Goal: Information Seeking & Learning: Check status

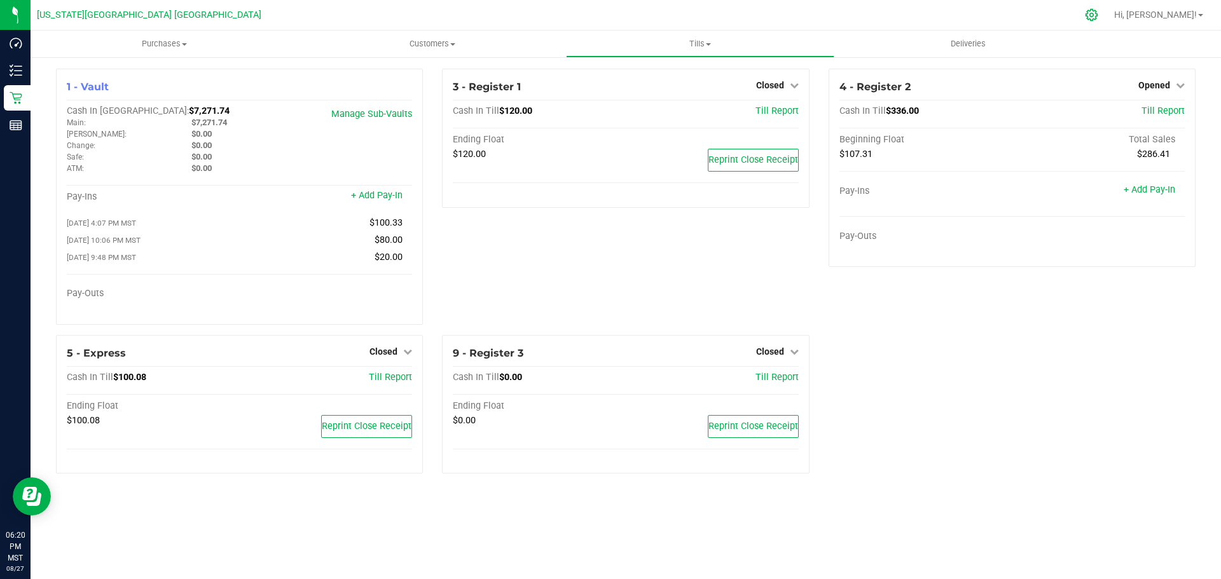
click at [1098, 20] on icon at bounding box center [1091, 14] width 13 height 13
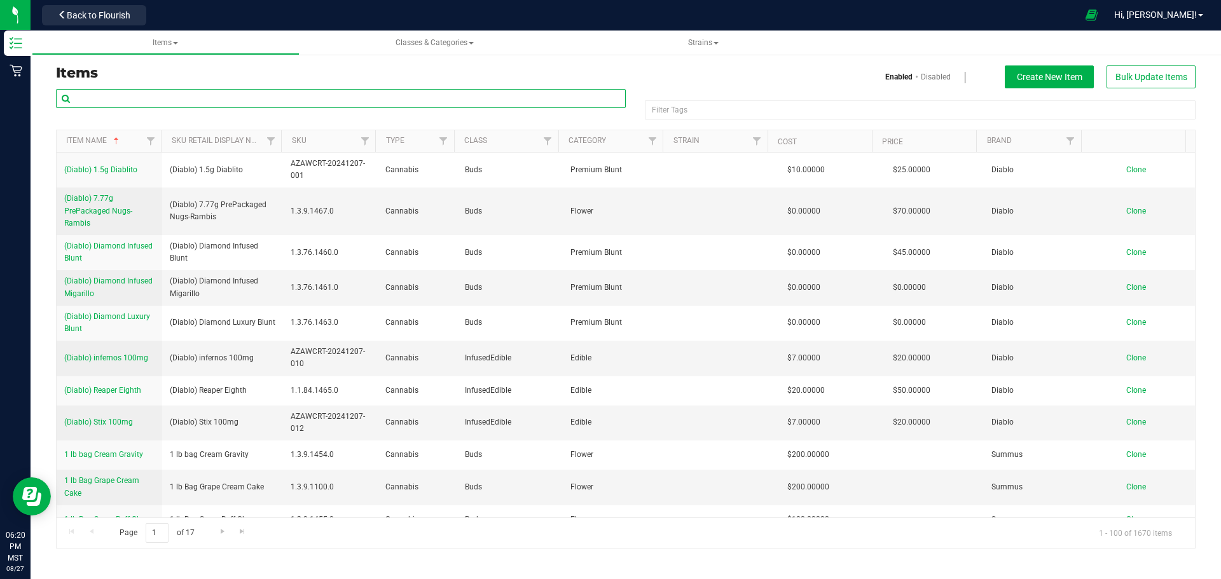
click at [132, 96] on input "text" at bounding box center [341, 98] width 570 height 19
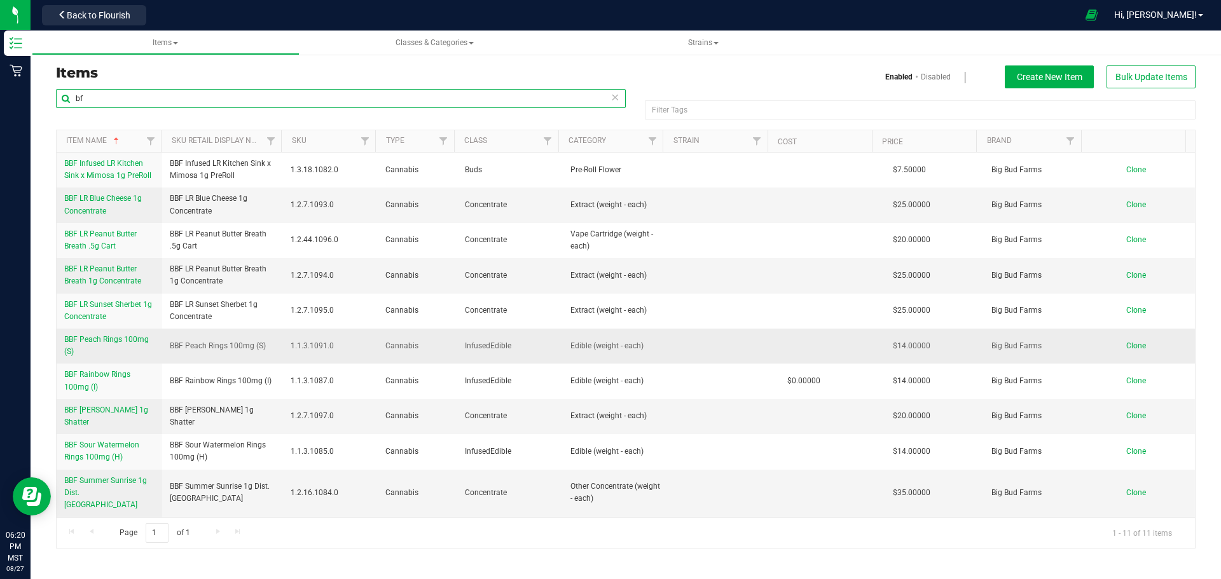
type input "bf"
click at [105, 336] on span "BBF Peach Rings 100mg (S)" at bounding box center [106, 345] width 85 height 21
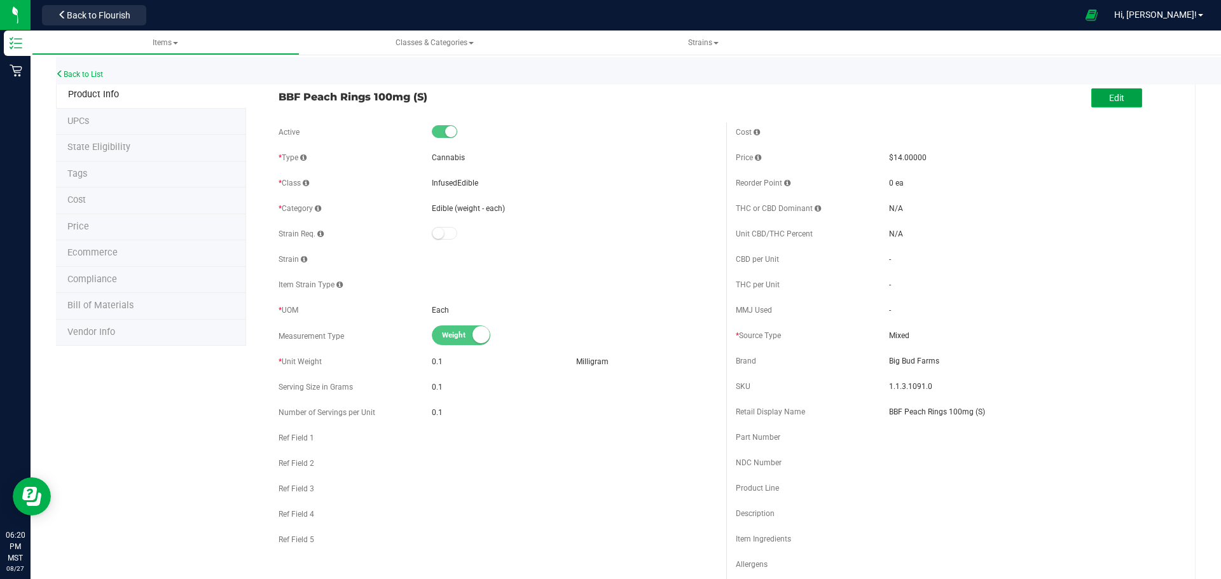
click at [1094, 97] on button "Edit" at bounding box center [1116, 97] width 51 height 19
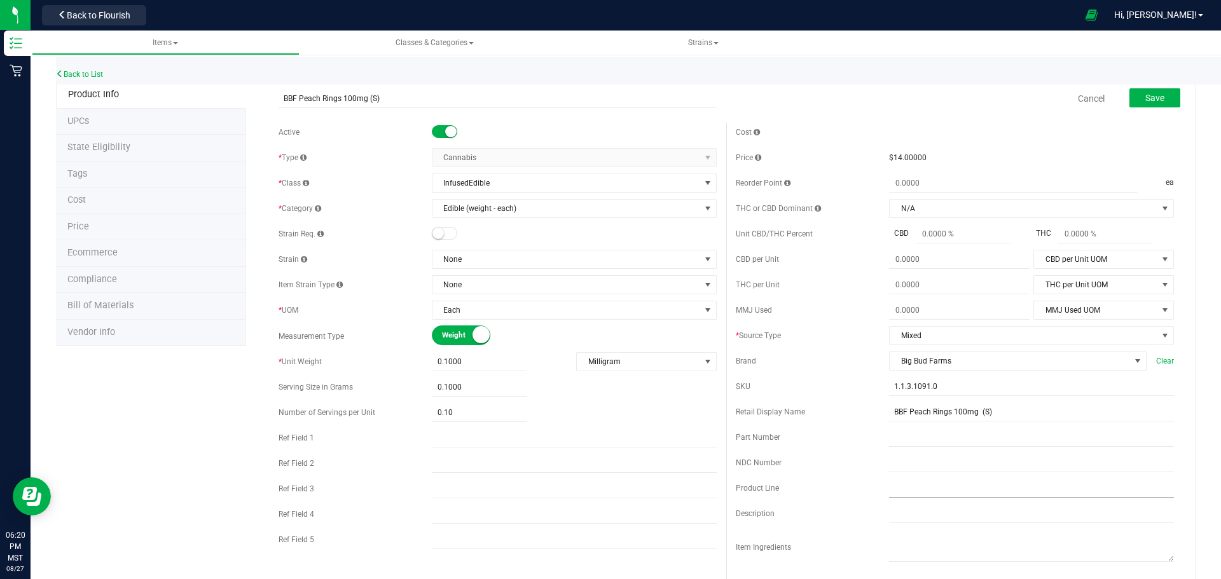
drag, startPoint x: 995, startPoint y: 498, endPoint x: 907, endPoint y: 483, distance: 89.1
drag, startPoint x: 907, startPoint y: 483, endPoint x: 818, endPoint y: 457, distance: 93.2
click at [818, 457] on div "NDC Number" at bounding box center [812, 462] width 153 height 11
click at [915, 554] on textarea at bounding box center [1031, 546] width 285 height 32
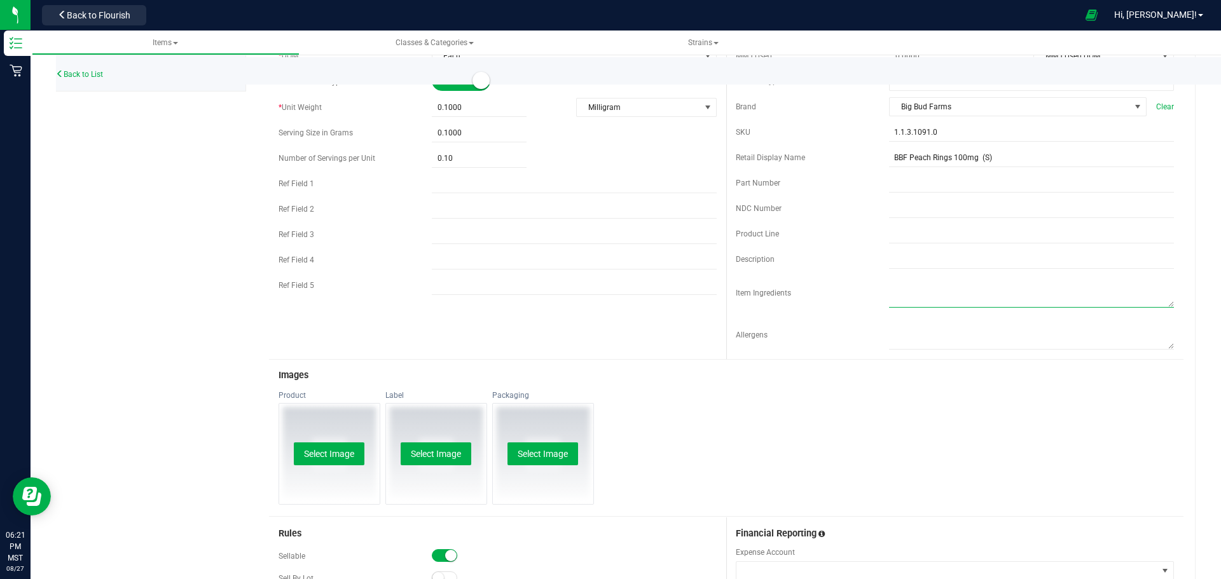
scroll to position [246, 0]
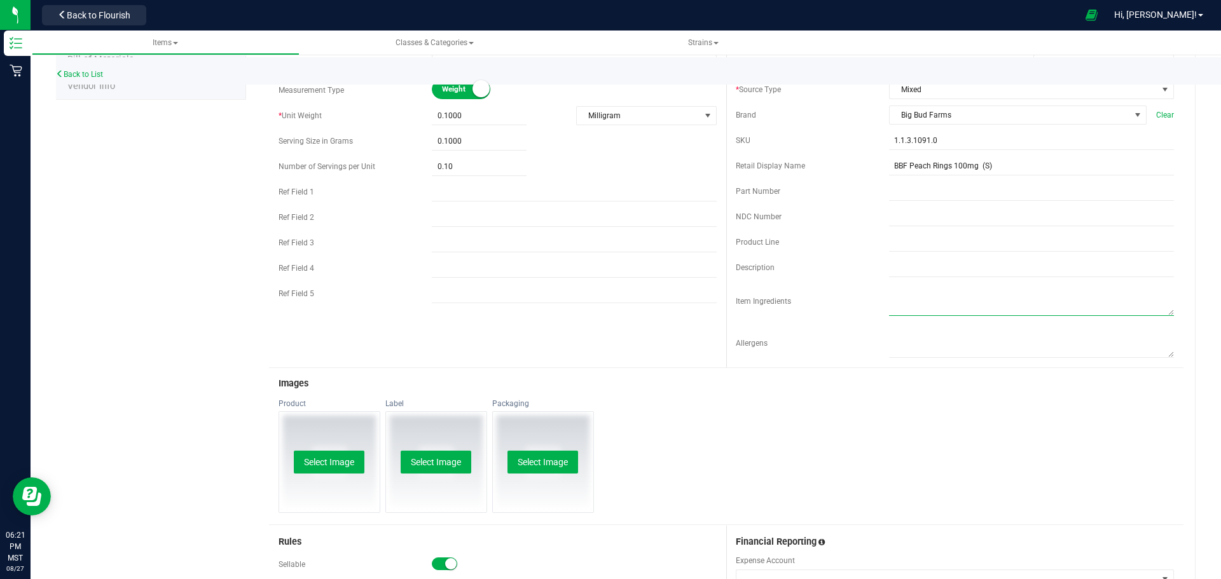
click at [934, 313] on textarea at bounding box center [1031, 300] width 285 height 32
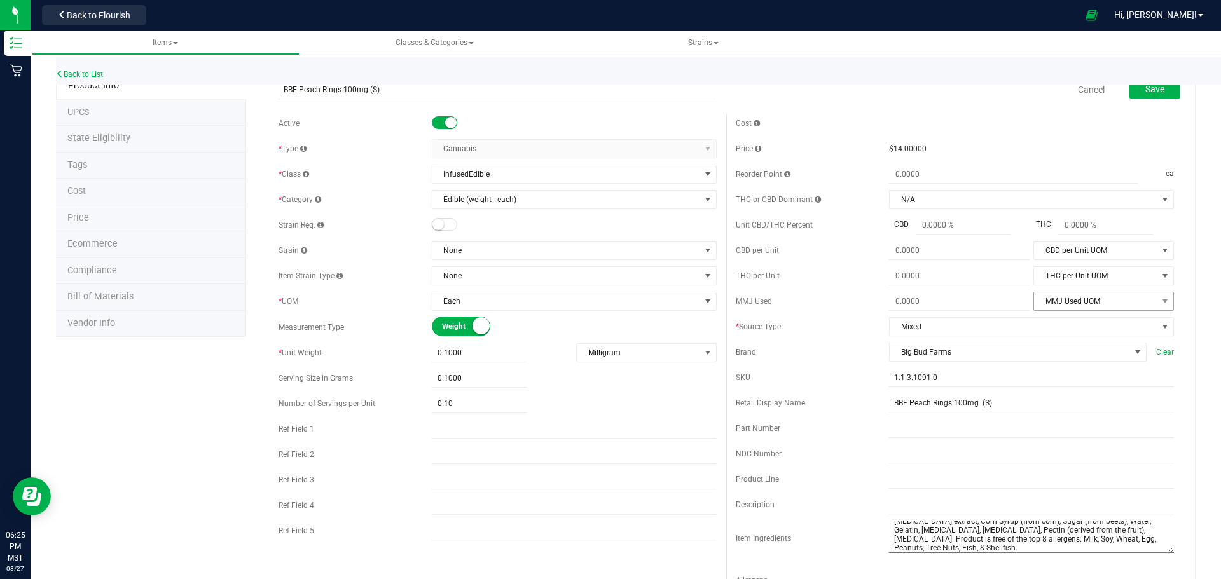
scroll to position [0, 0]
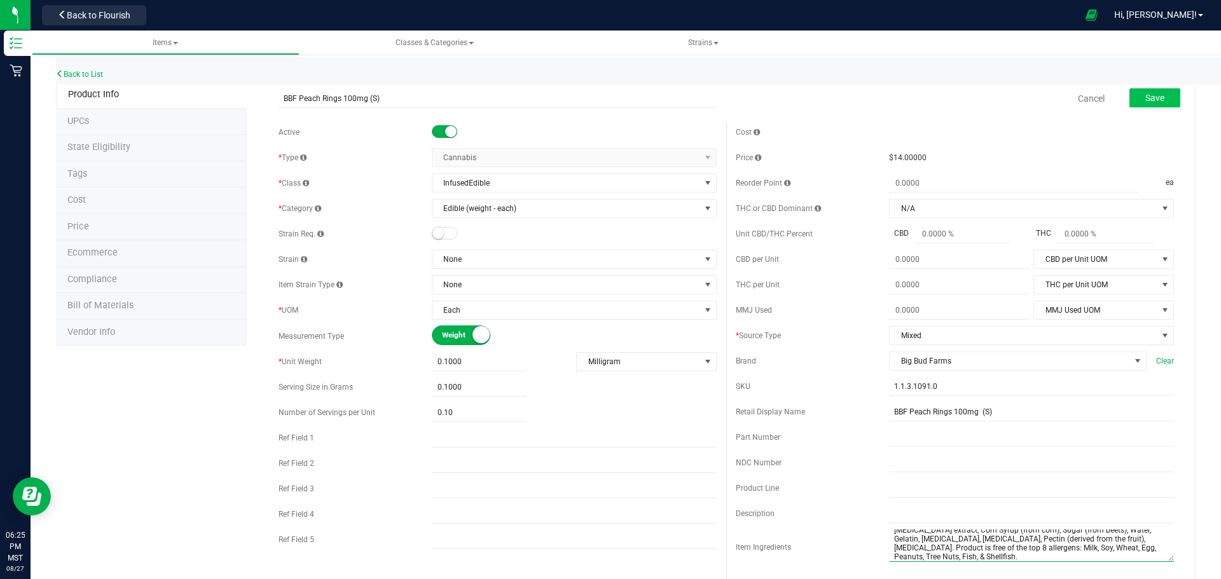
type textarea "[MEDICAL_DATA] extract, Corn Syrup (from corn), Sugar (from beets), Water, Gela…"
click at [1155, 95] on button "Save" at bounding box center [1154, 97] width 51 height 19
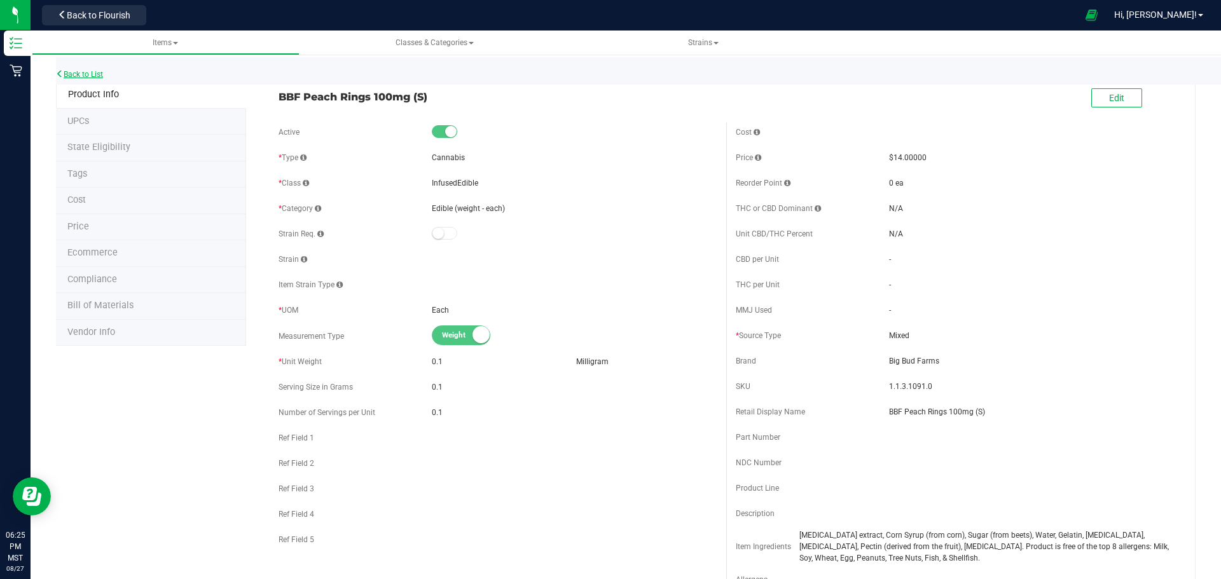
click at [90, 72] on link "Back to List" at bounding box center [79, 74] width 47 height 9
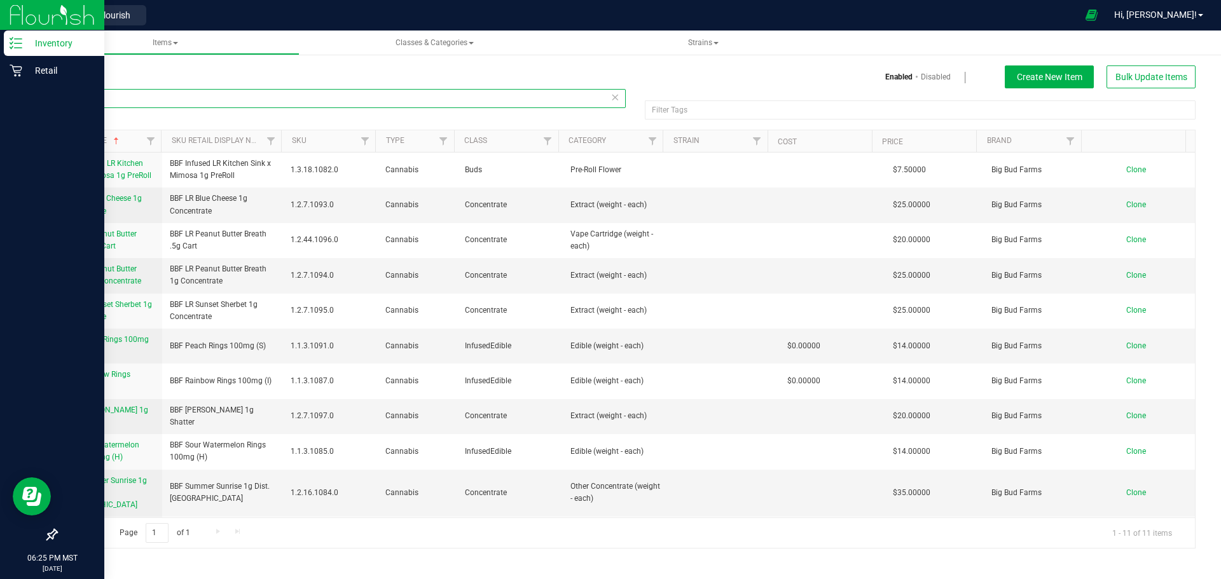
drag, startPoint x: 113, startPoint y: 94, endPoint x: 0, endPoint y: 92, distance: 113.2
click at [17, 95] on div "Inventory Retail 06:25 PM MST [DATE] 08/27 [US_STATE][GEOGRAPHIC_DATA] [PERSON_…" at bounding box center [610, 289] width 1221 height 579
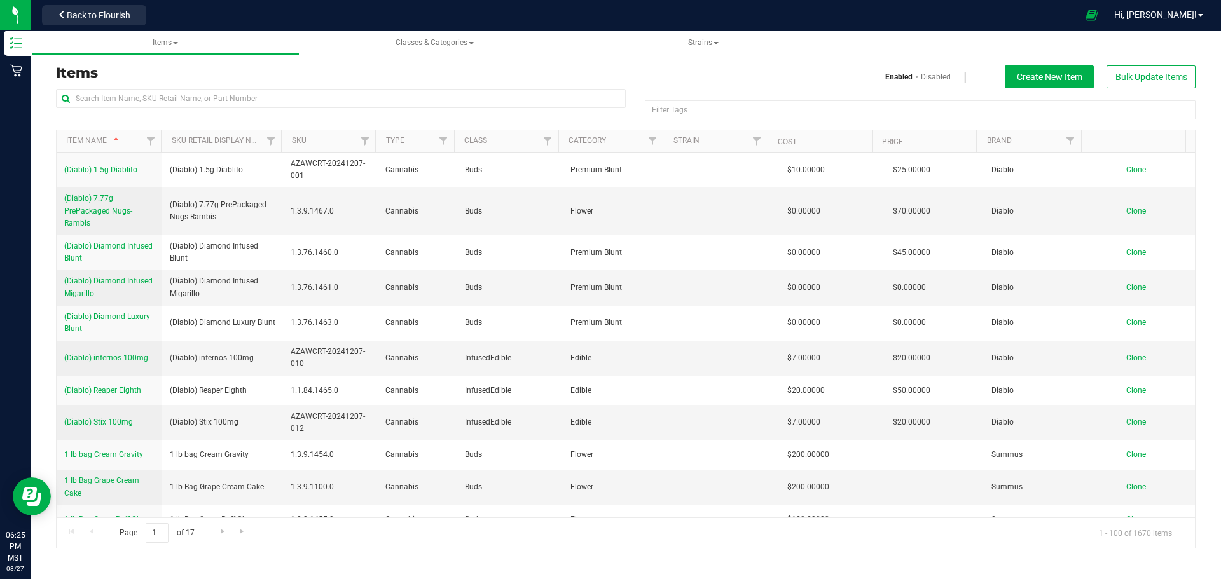
click at [216, 86] on div "Items Enabled Disabled Create New Item Bulk Update Items" at bounding box center [625, 76] width 1158 height 23
click at [218, 100] on input "text" at bounding box center [341, 98] width 570 height 19
type input "mr"
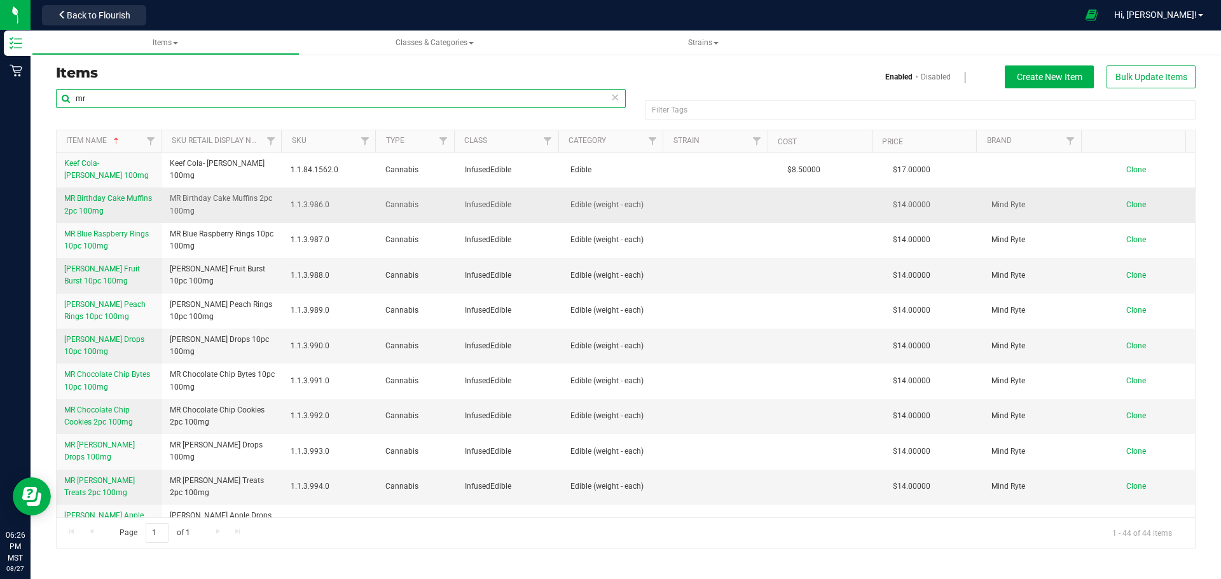
scroll to position [64, 0]
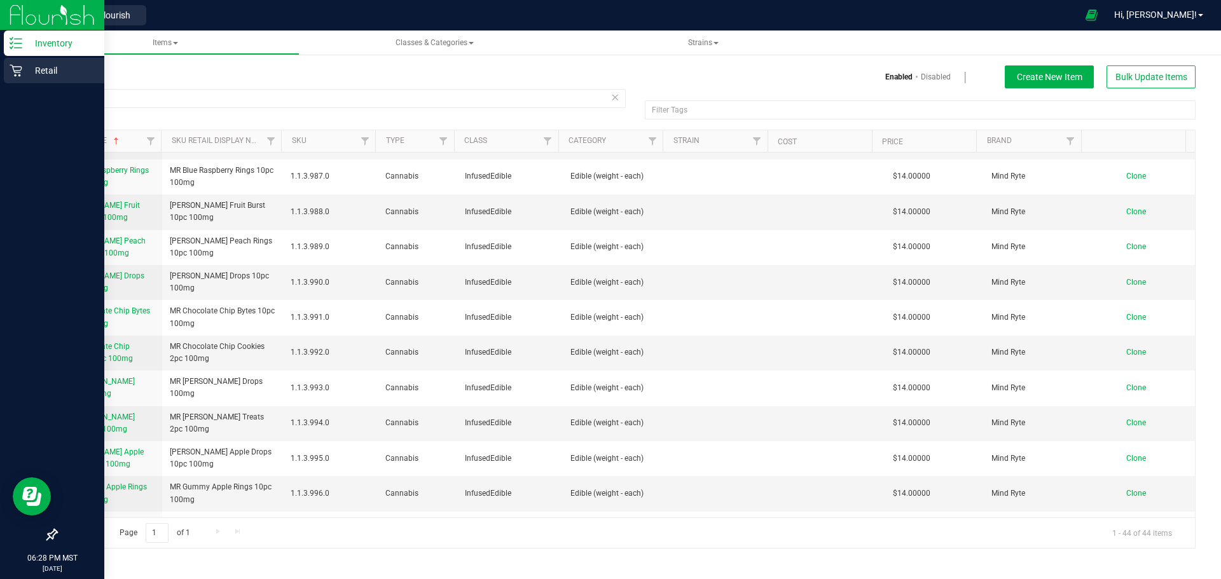
click at [20, 71] on icon at bounding box center [16, 70] width 13 height 13
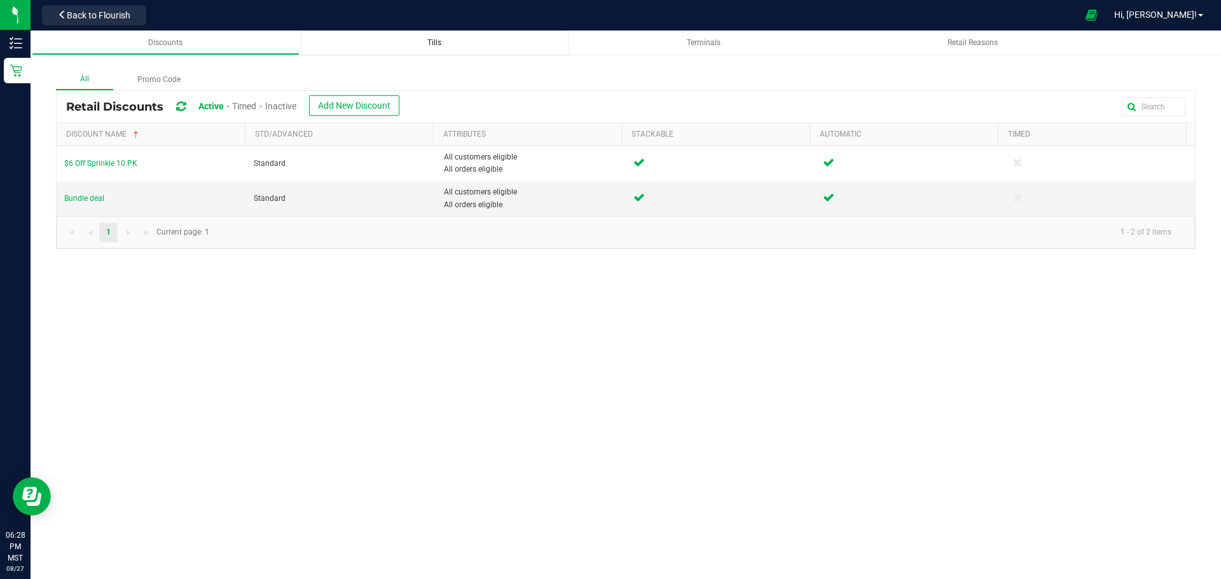
click at [453, 48] on div "Tills" at bounding box center [434, 43] width 247 height 11
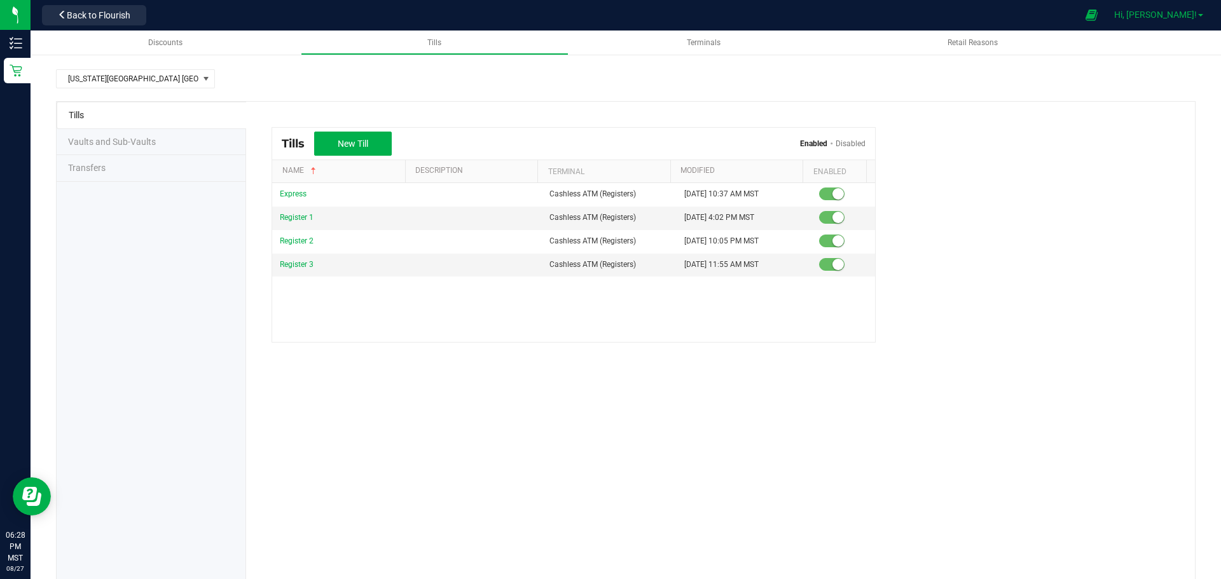
click at [1202, 19] on link "Hi, [PERSON_NAME]!" at bounding box center [1158, 14] width 99 height 13
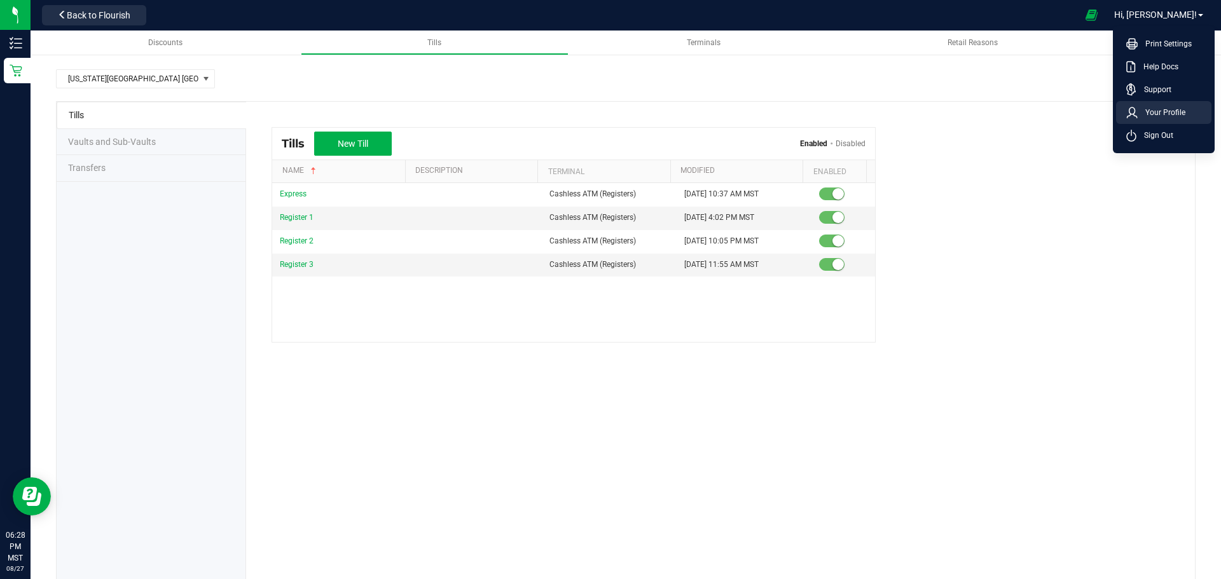
click at [1178, 109] on span "Your Profile" at bounding box center [1161, 112] width 48 height 13
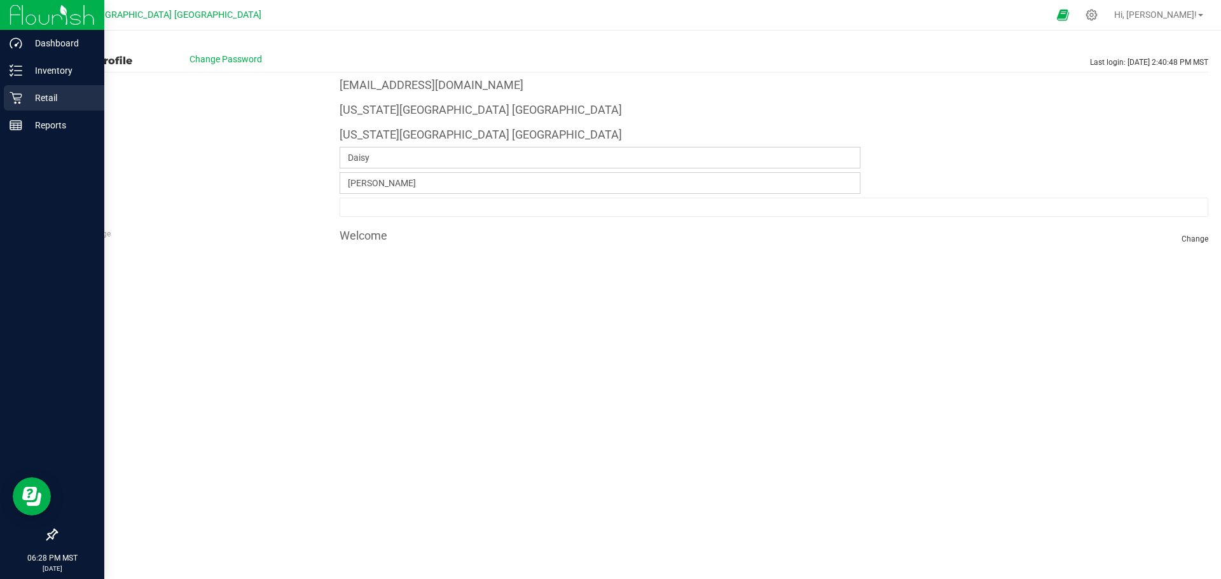
drag, startPoint x: 29, startPoint y: 105, endPoint x: 45, endPoint y: 102, distance: 15.5
click at [31, 104] on p "Retail" at bounding box center [60, 97] width 76 height 15
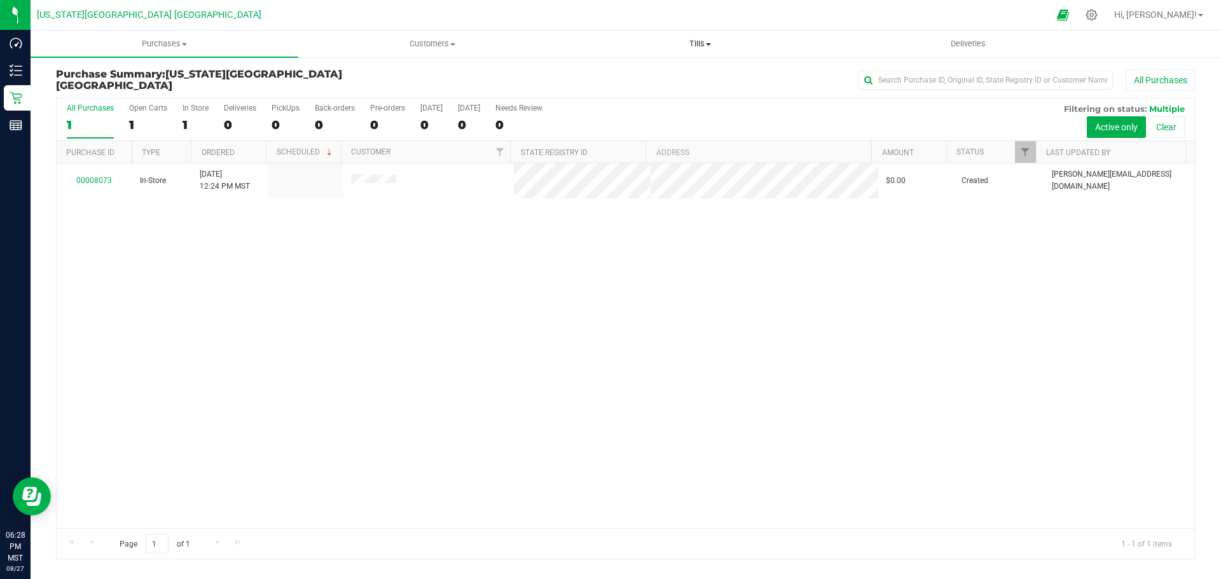
click at [692, 48] on span "Tills" at bounding box center [699, 43] width 266 height 11
click at [677, 80] on li "Manage tills" at bounding box center [700, 76] width 268 height 15
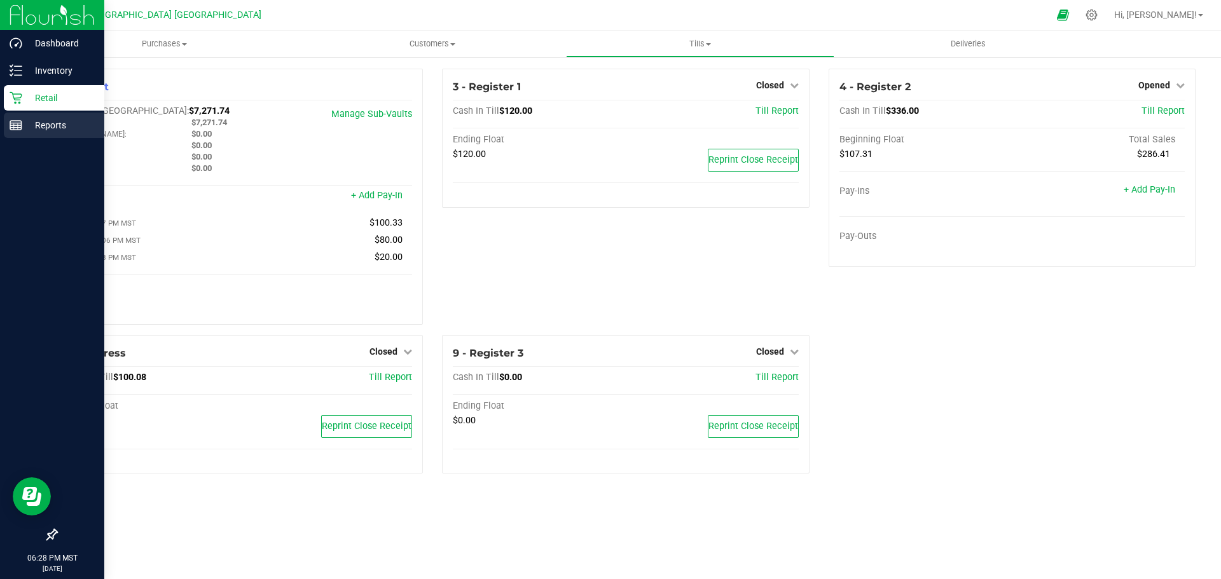
click at [24, 120] on p "Reports" at bounding box center [60, 125] width 76 height 15
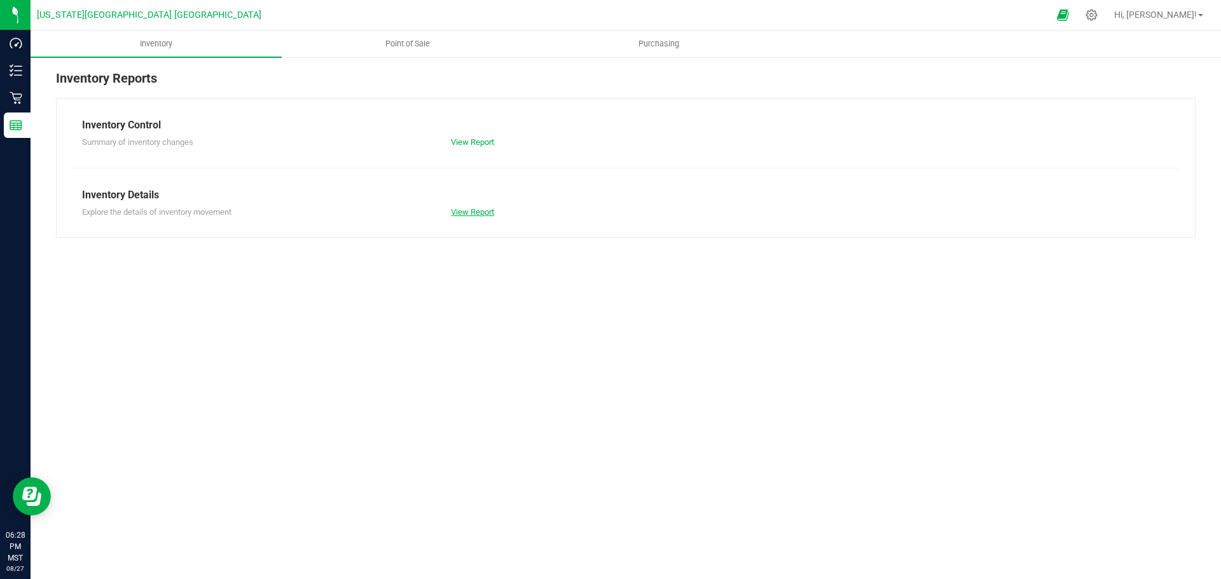
click at [483, 216] on link "View Report" at bounding box center [472, 212] width 43 height 10
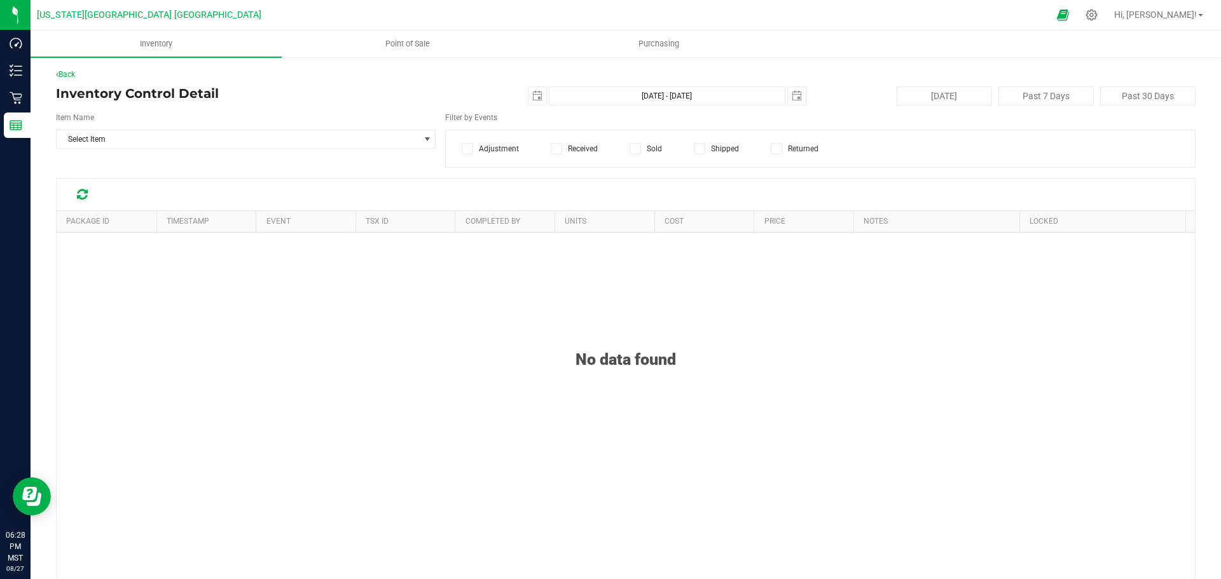
scroll to position [86, 0]
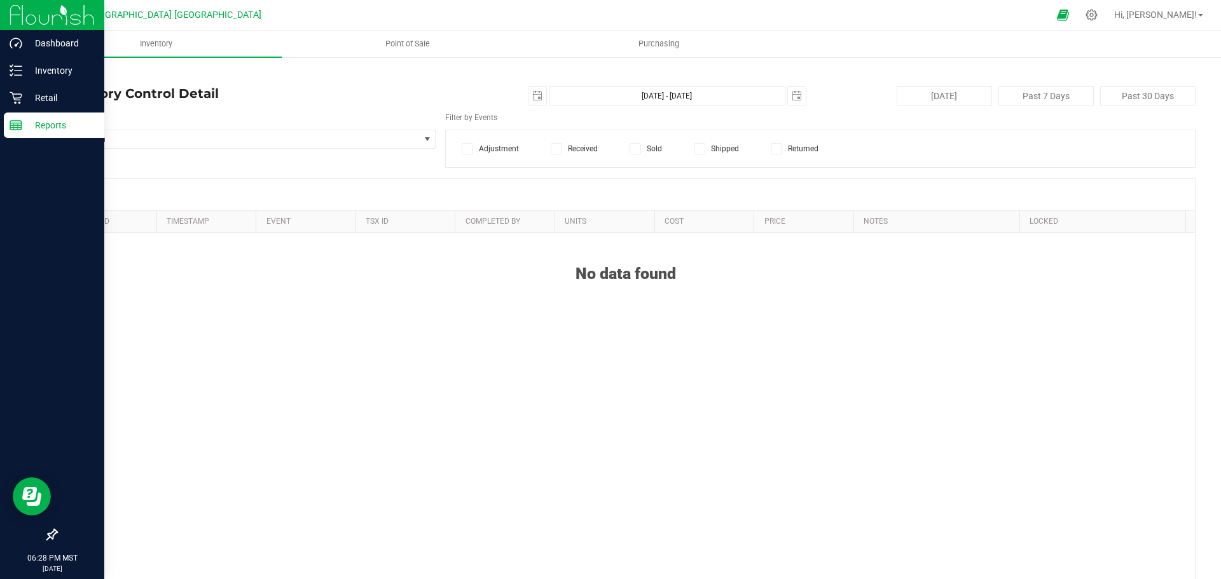
click at [22, 125] on p "Reports" at bounding box center [60, 125] width 76 height 15
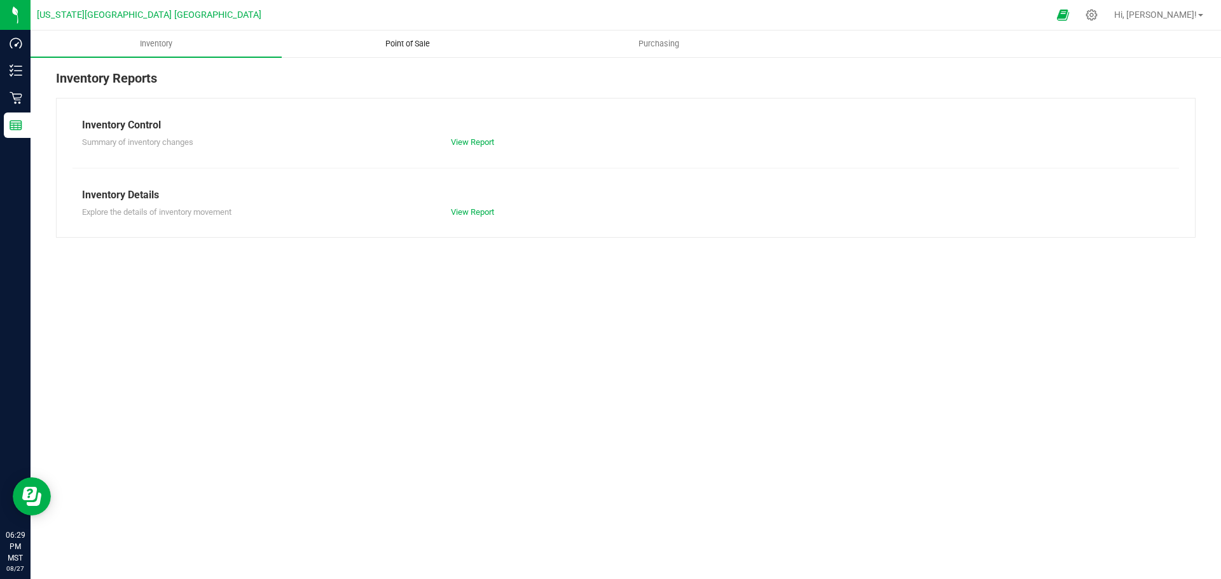
click at [387, 41] on span "Point of Sale" at bounding box center [407, 43] width 79 height 11
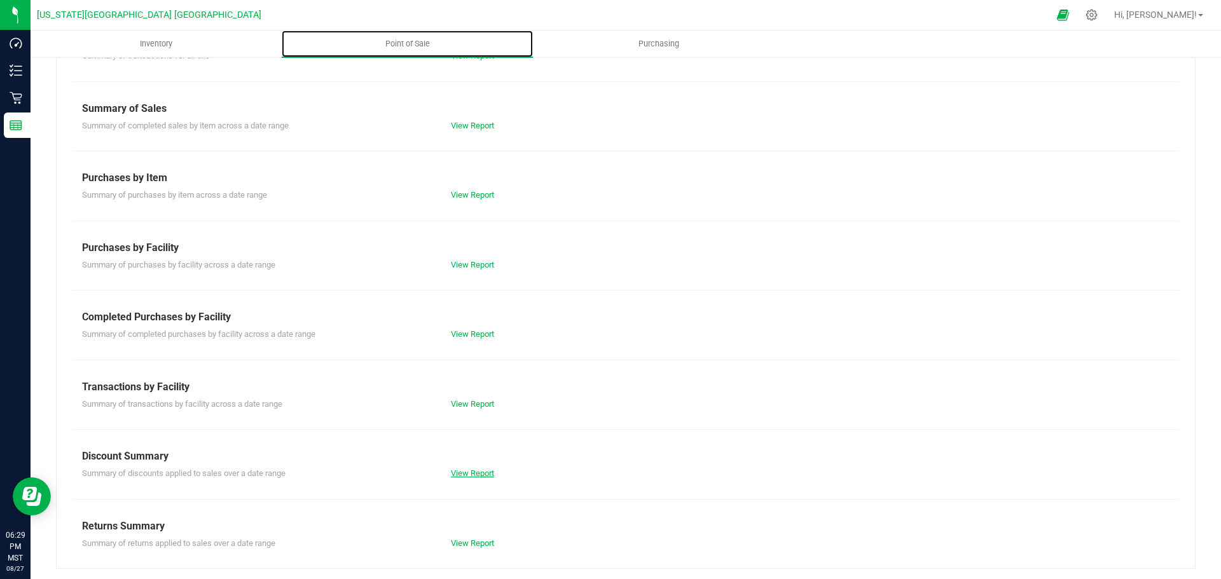
scroll to position [89, 0]
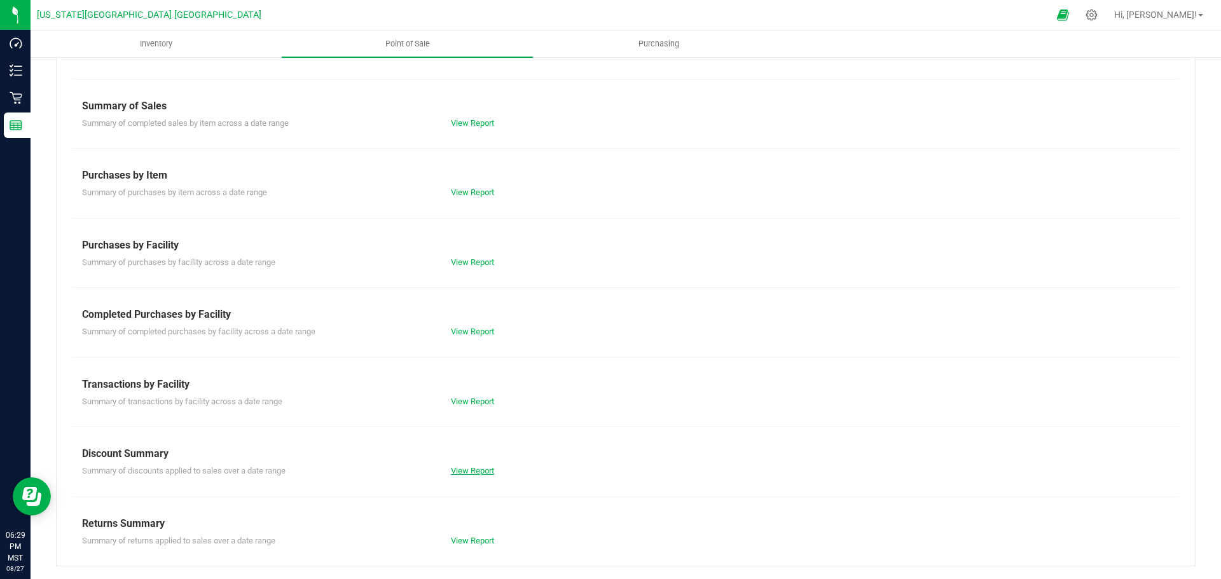
click at [467, 467] on link "View Report" at bounding box center [472, 471] width 43 height 10
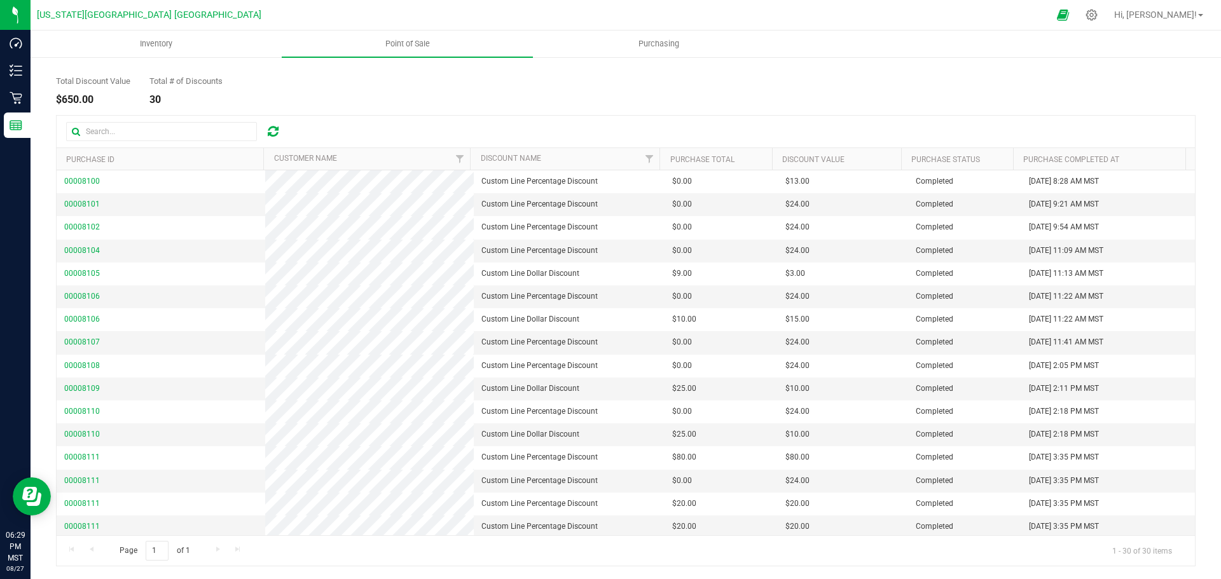
drag, startPoint x: 91, startPoint y: 179, endPoint x: 252, endPoint y: 89, distance: 185.0
click at [252, 88] on div "Total Discount Value $650.00 Total # of Discounts 30" at bounding box center [625, 81] width 1139 height 48
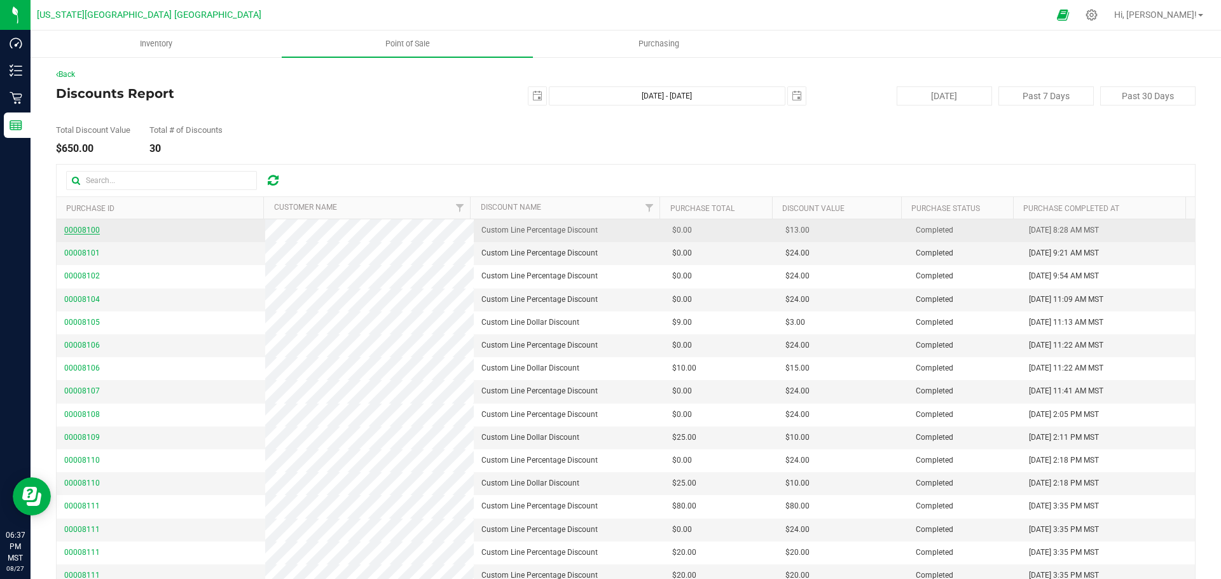
click at [73, 230] on span "00008100" at bounding box center [82, 230] width 36 height 9
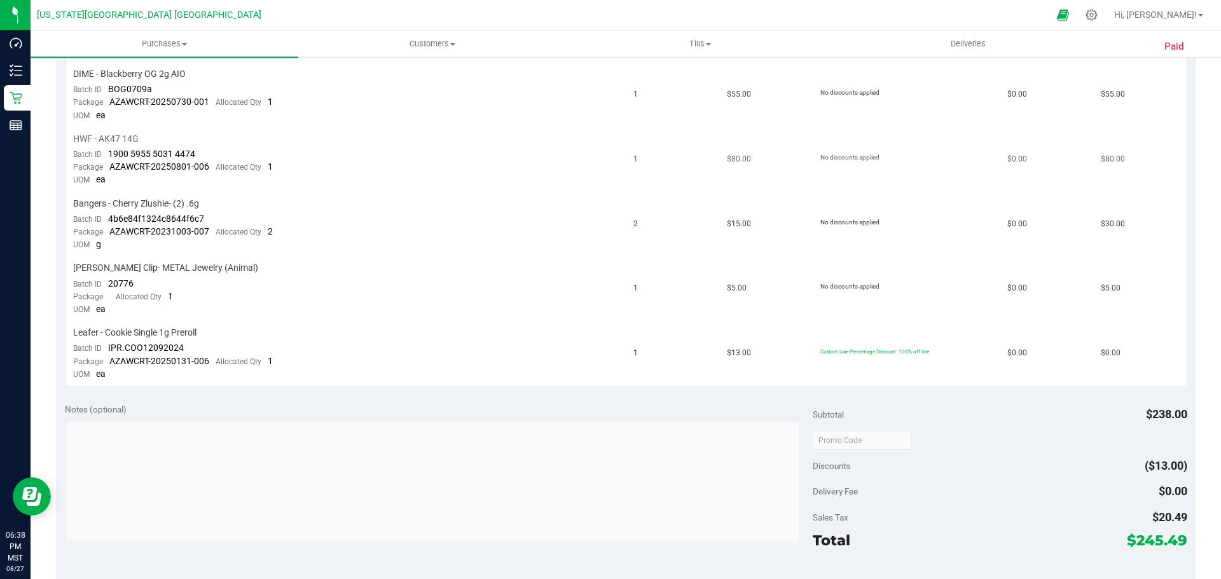
scroll to position [445, 0]
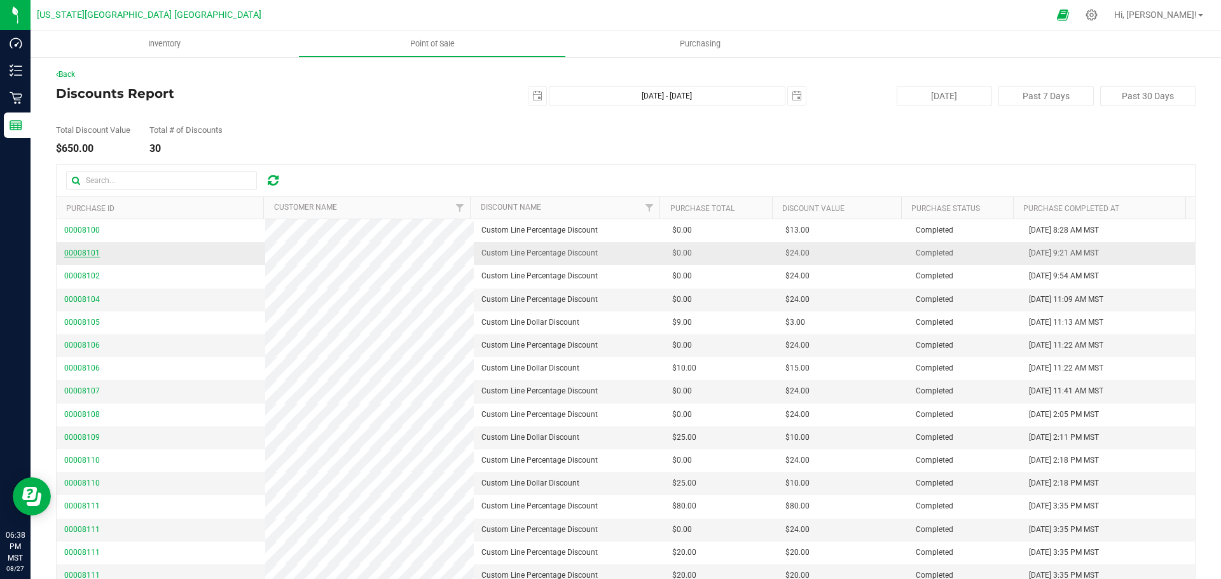
click at [84, 255] on span "00008101" at bounding box center [82, 253] width 36 height 9
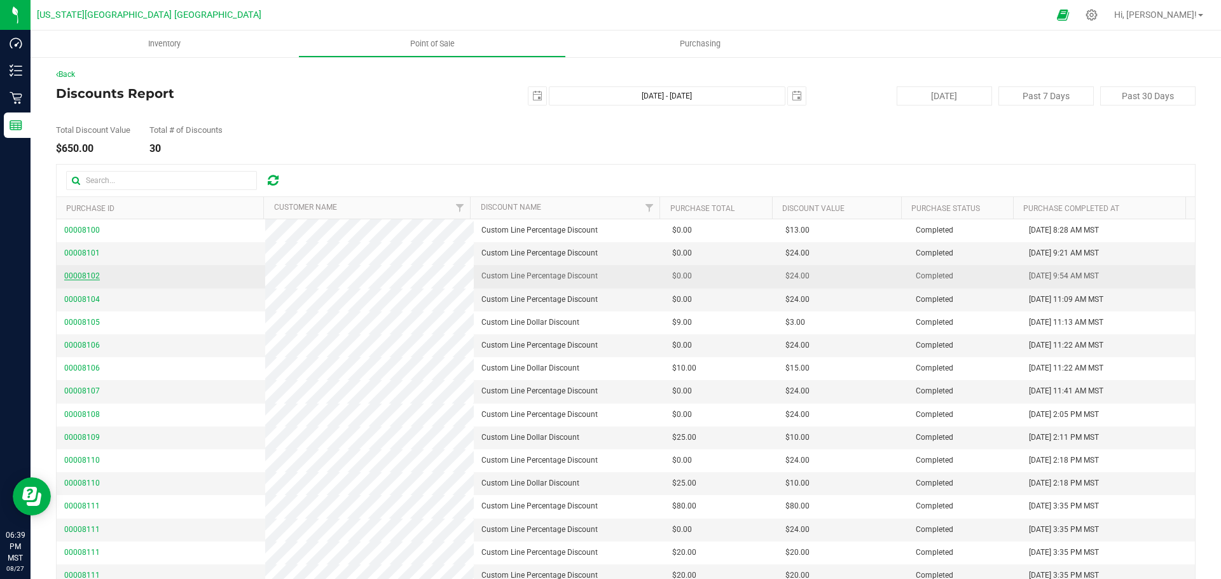
click at [87, 276] on span "00008102" at bounding box center [82, 275] width 36 height 9
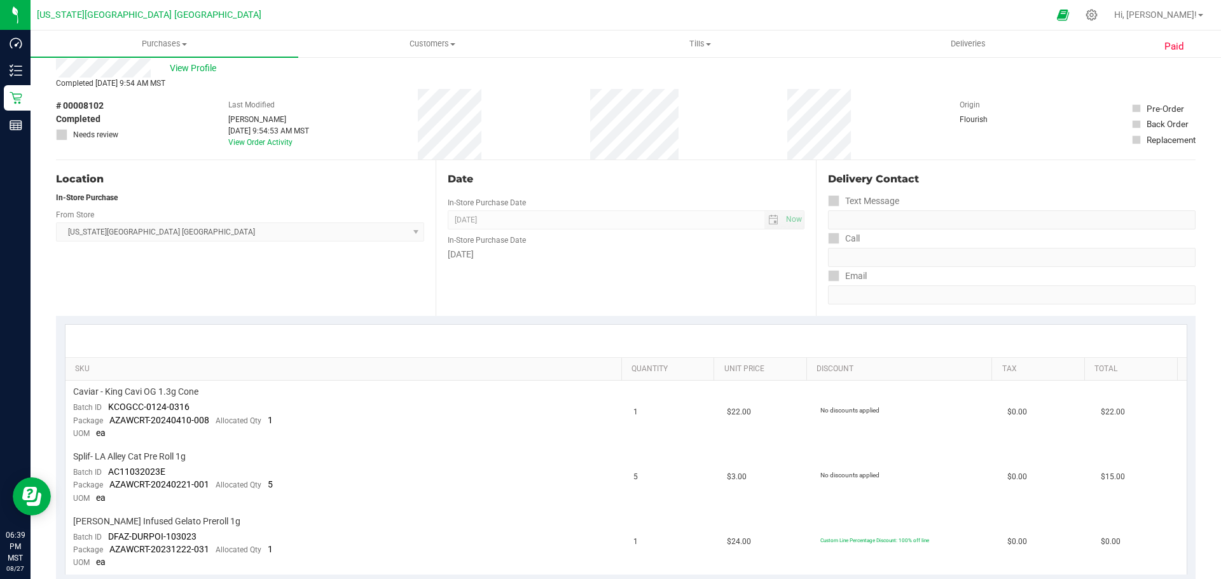
scroll to position [64, 0]
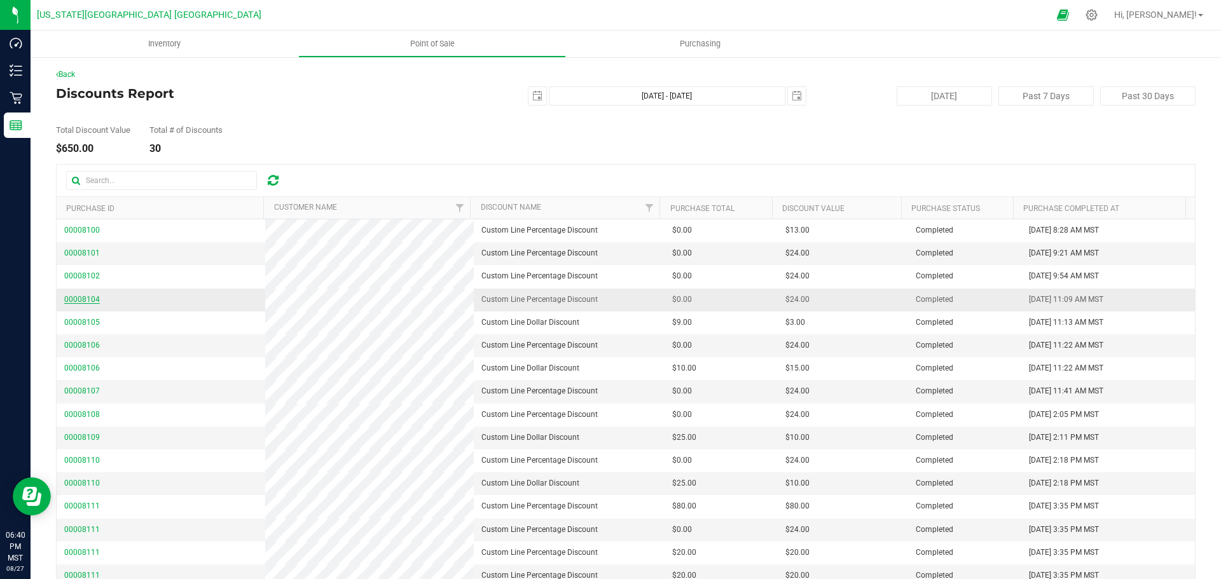
click at [88, 301] on span "00008104" at bounding box center [82, 299] width 36 height 9
click at [81, 297] on span "00008104" at bounding box center [82, 299] width 36 height 9
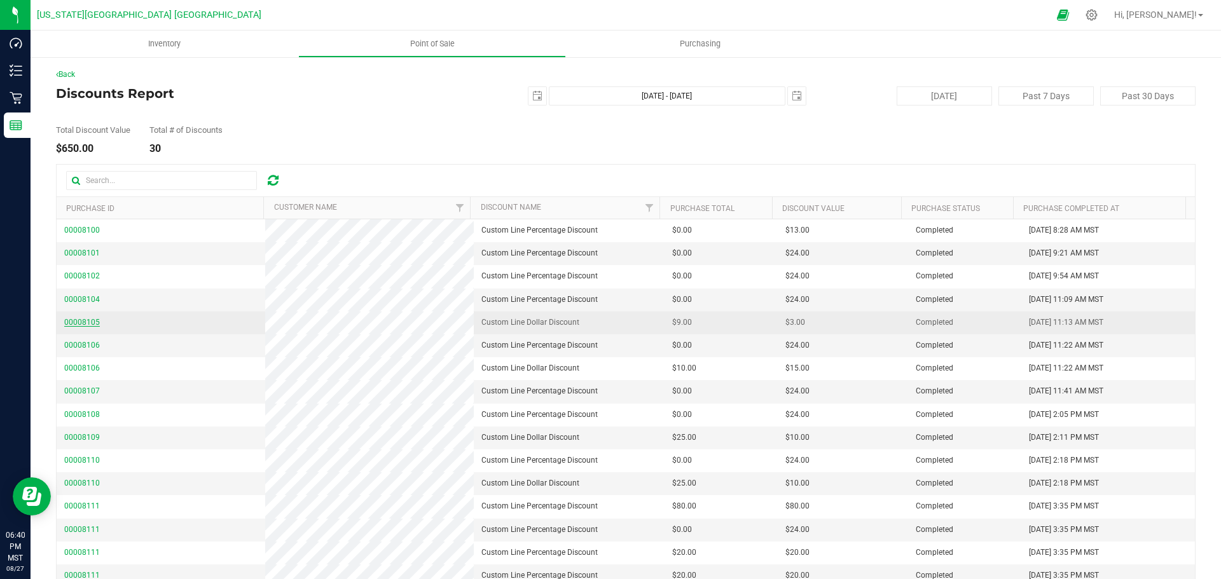
click at [86, 319] on span "00008105" at bounding box center [82, 322] width 36 height 9
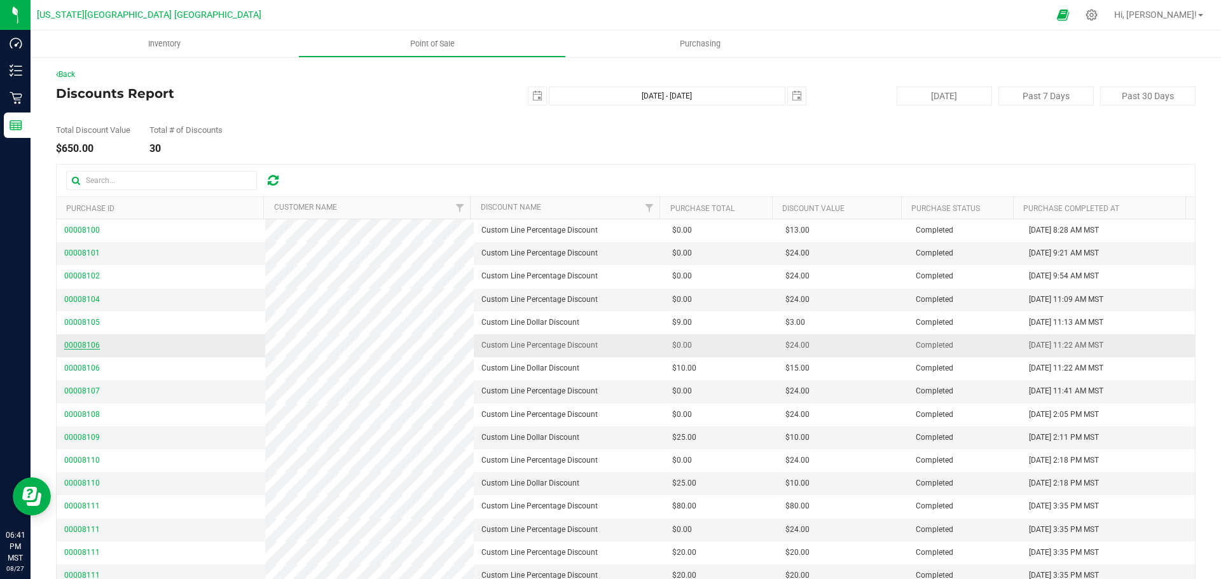
click at [87, 342] on span "00008106" at bounding box center [82, 345] width 36 height 9
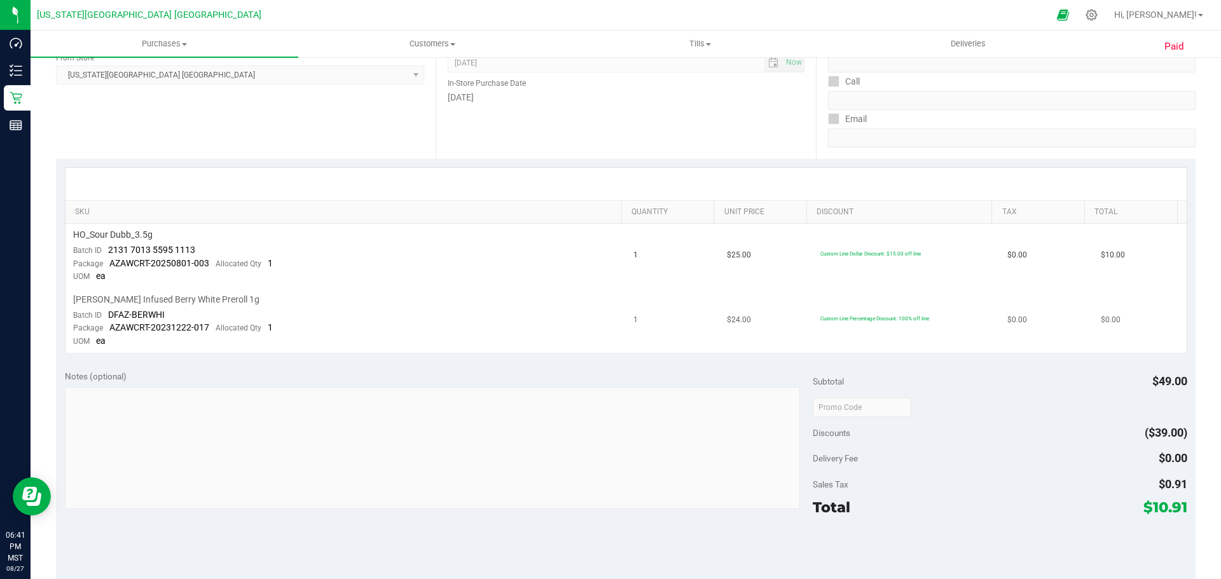
scroll to position [191, 0]
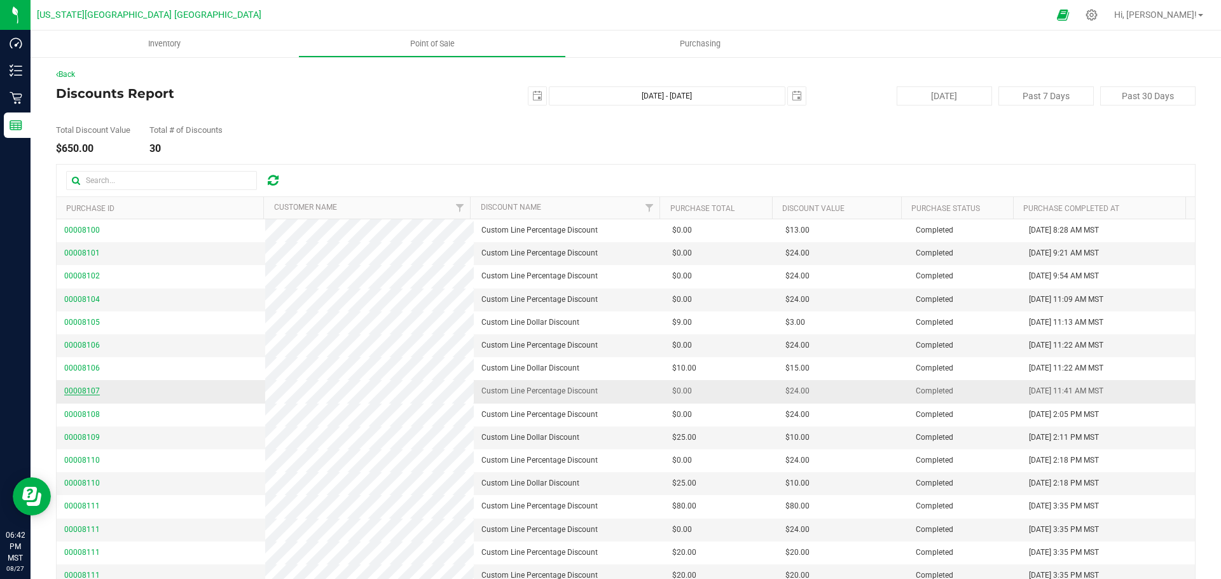
click at [69, 391] on span "00008107" at bounding box center [82, 391] width 36 height 9
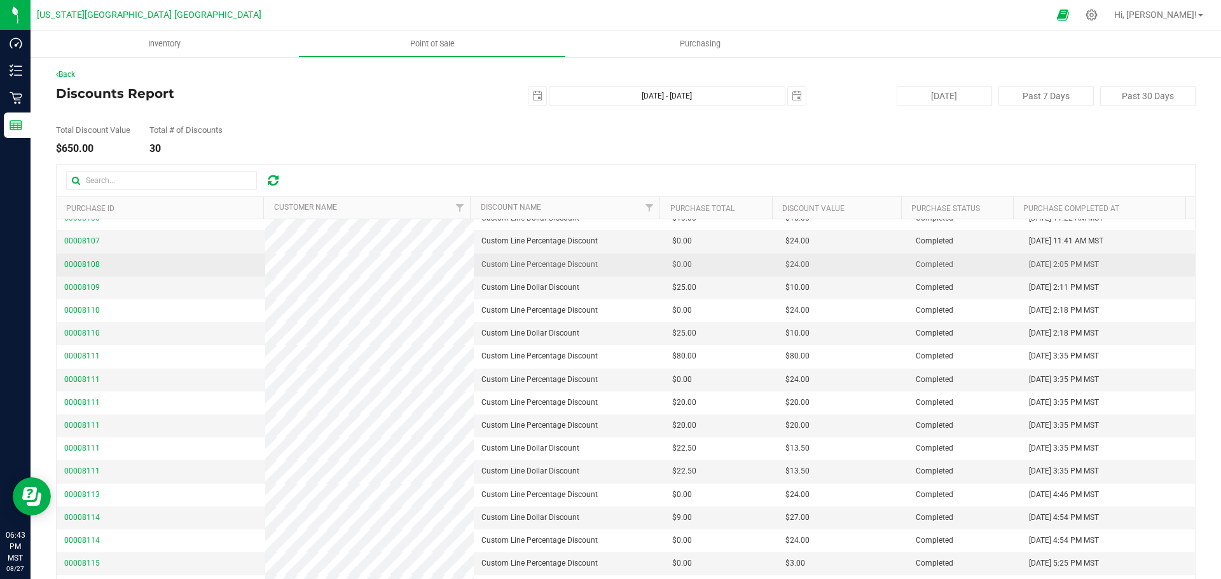
scroll to position [127, 0]
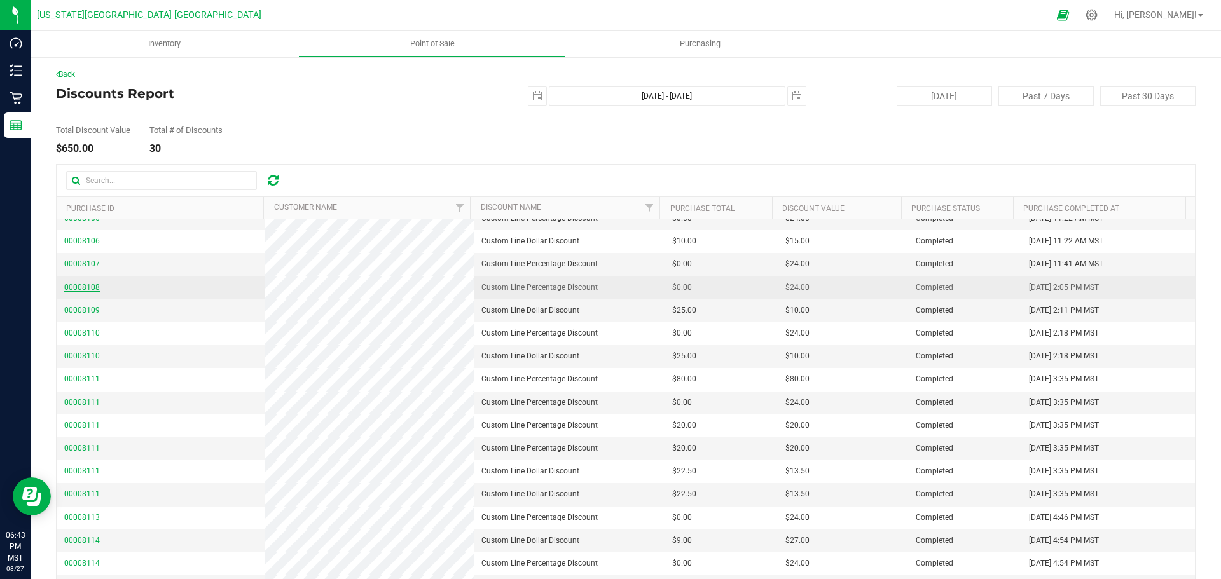
click at [72, 285] on span "00008108" at bounding box center [82, 287] width 36 height 9
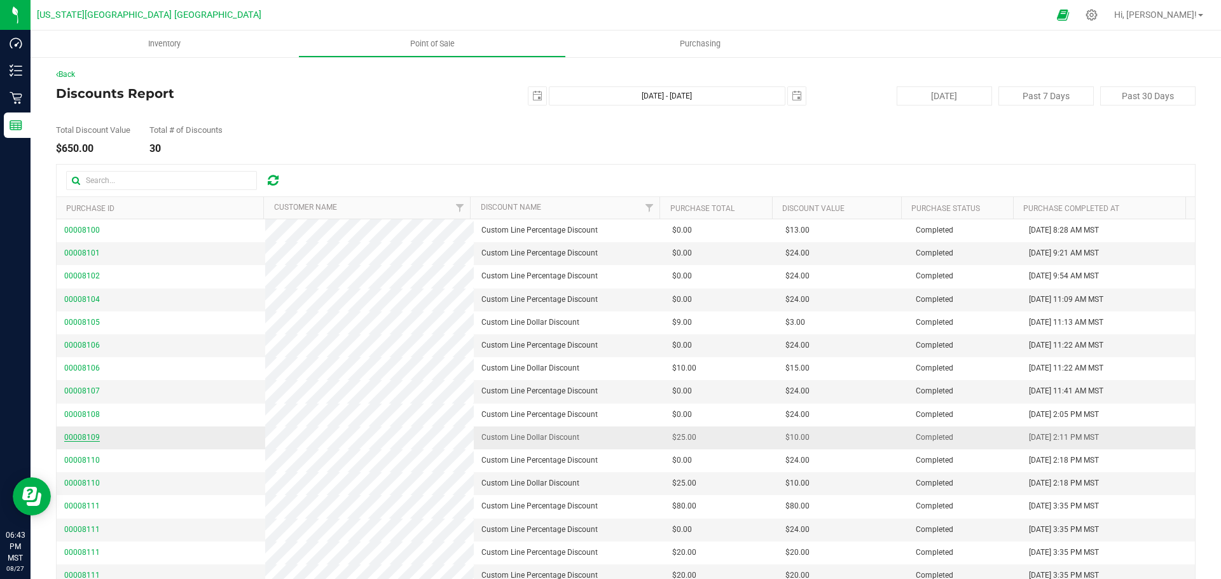
click at [66, 436] on span "00008109" at bounding box center [82, 437] width 36 height 9
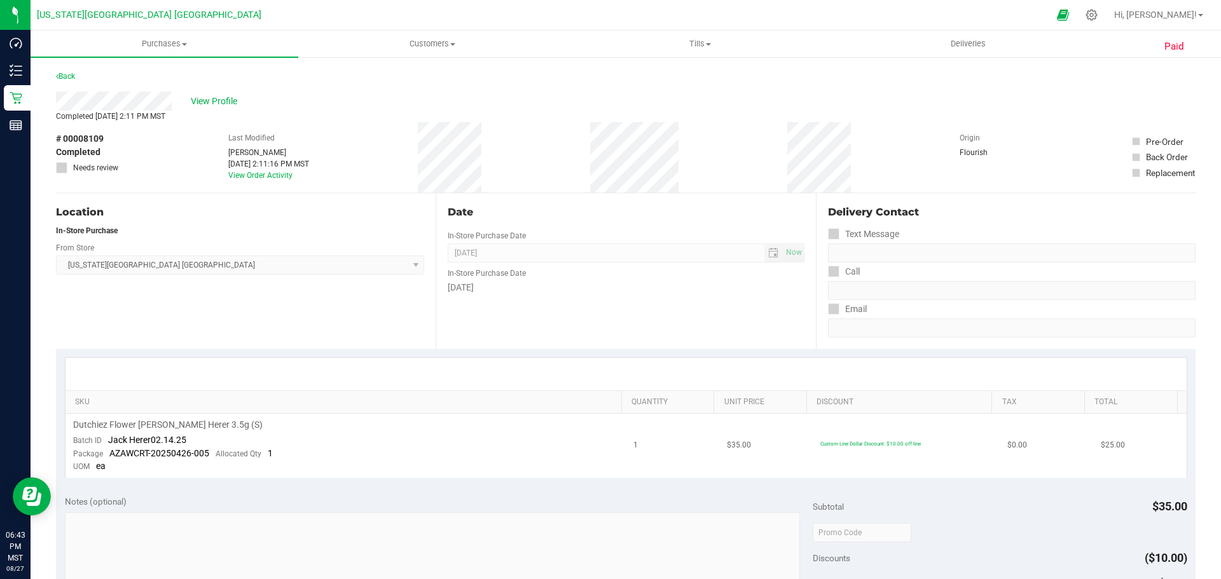
scroll to position [64, 0]
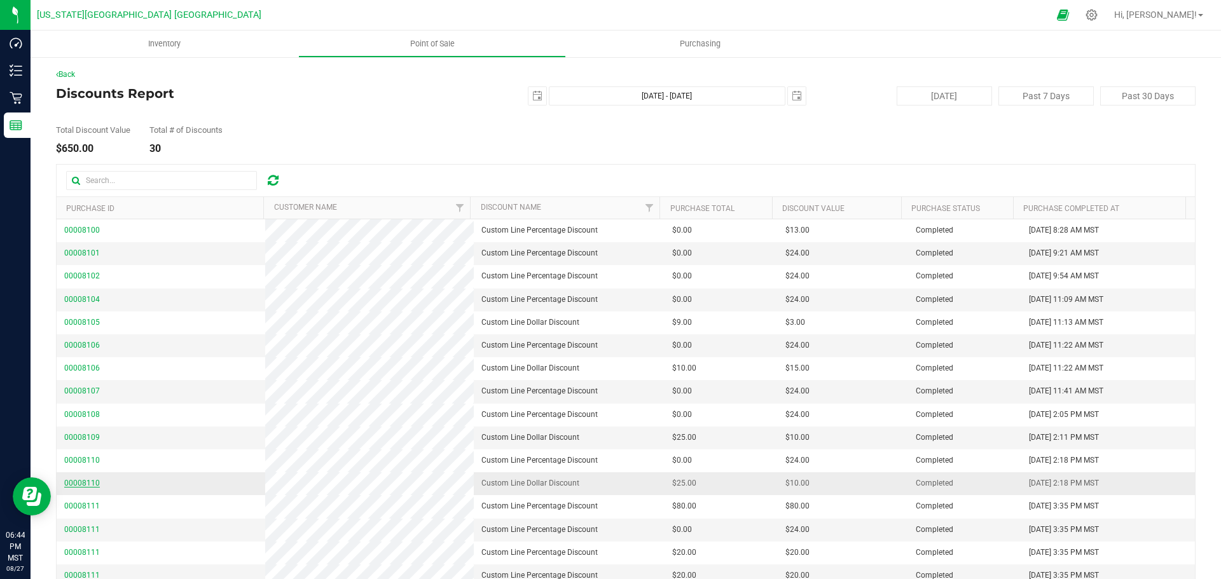
click at [80, 483] on span "00008110" at bounding box center [82, 483] width 36 height 9
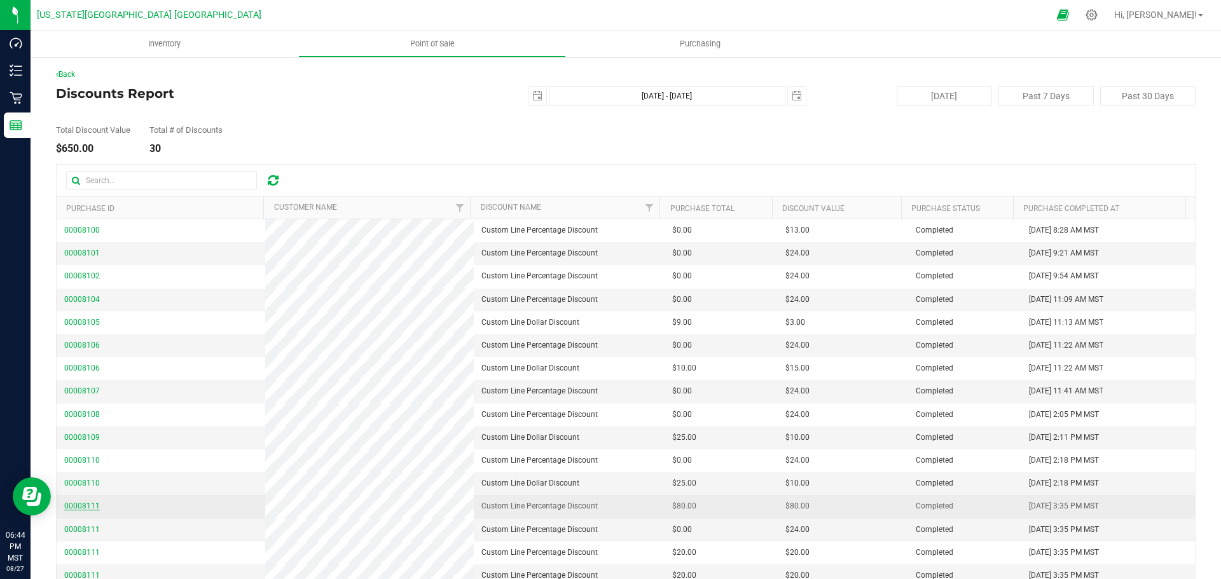
click at [86, 505] on span "00008111" at bounding box center [82, 506] width 36 height 9
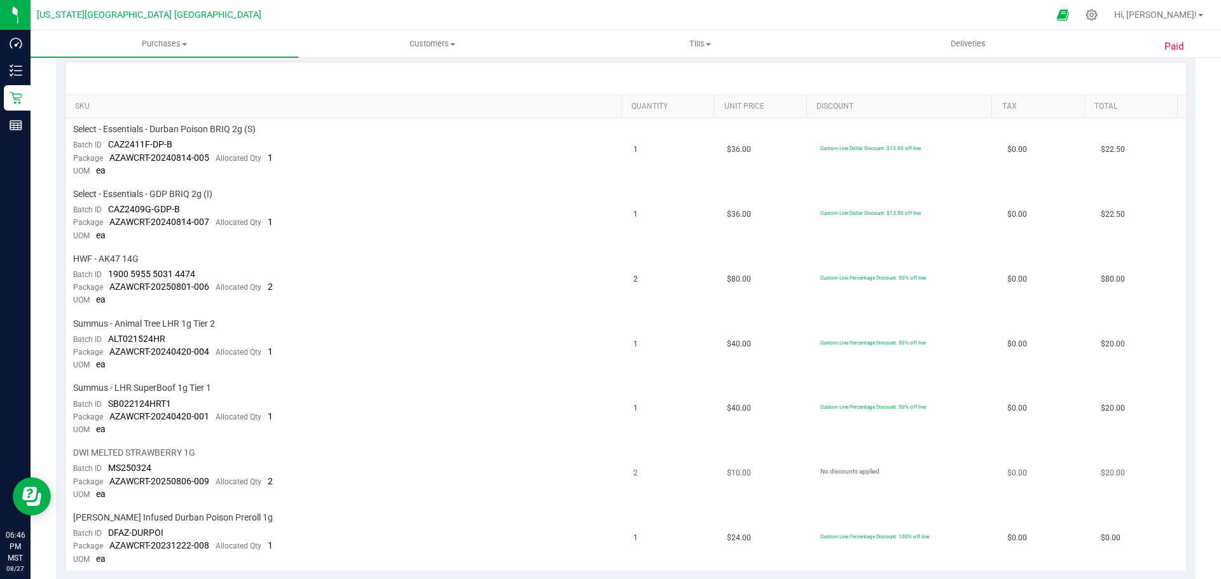
scroll to position [318, 0]
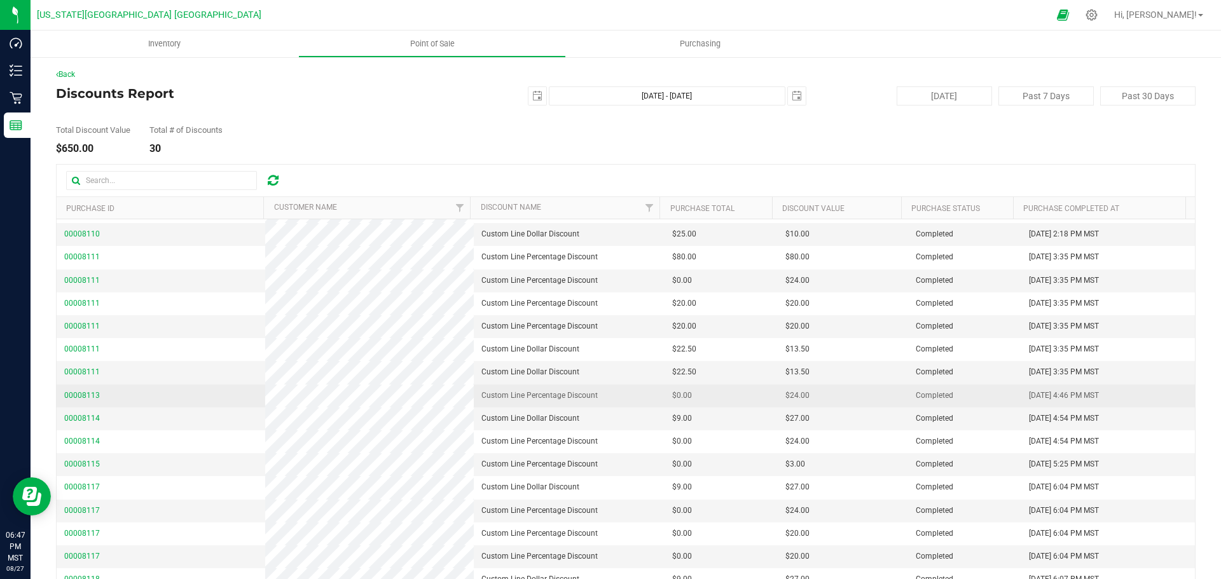
scroll to position [254, 0]
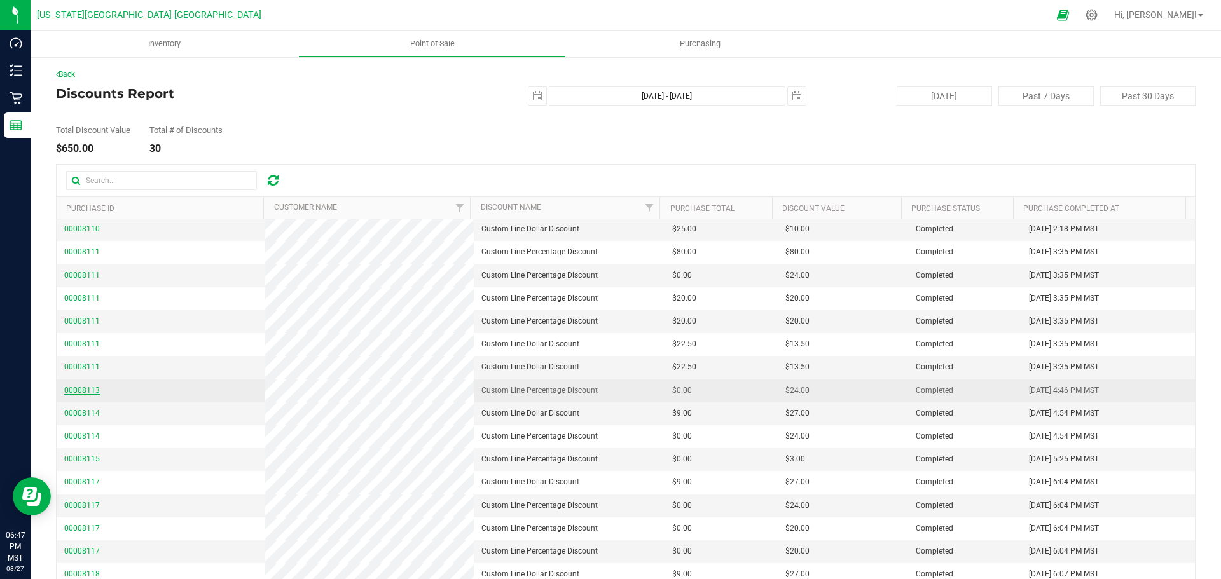
click at [67, 389] on span "00008113" at bounding box center [82, 390] width 36 height 9
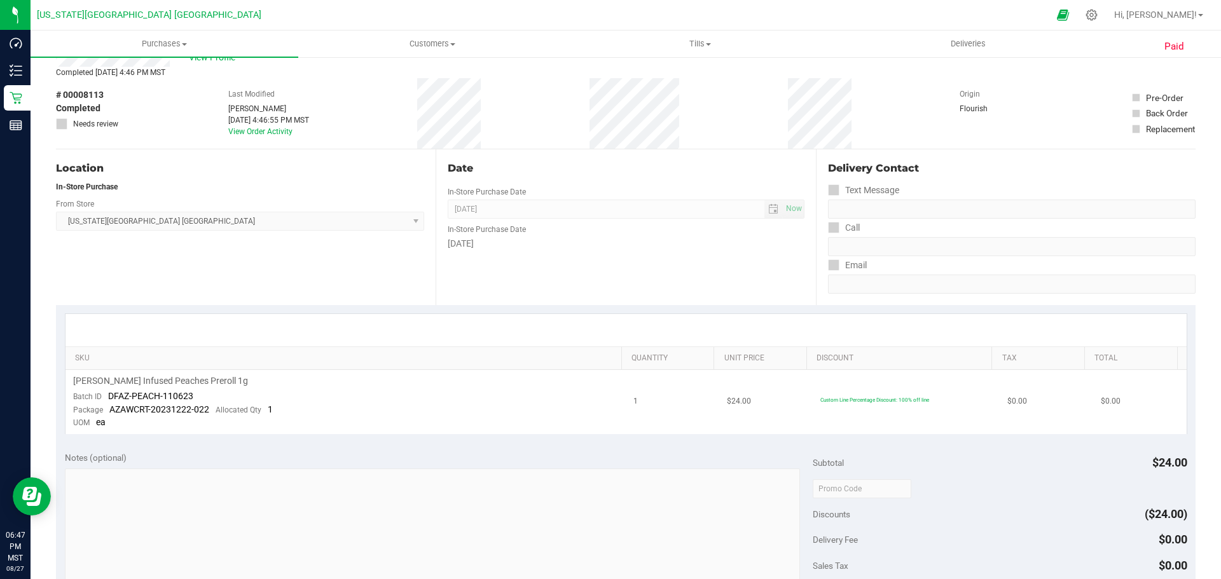
scroll to position [64, 0]
